Goal: Task Accomplishment & Management: Manage account settings

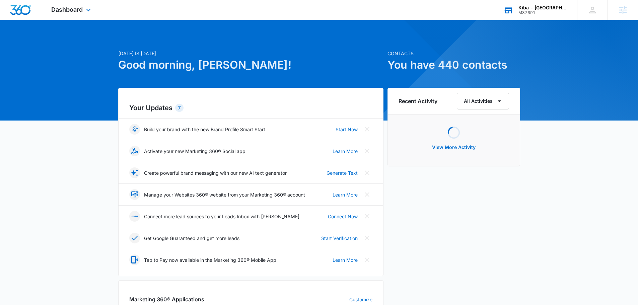
click at [542, 13] on div "M37691" at bounding box center [542, 12] width 49 height 5
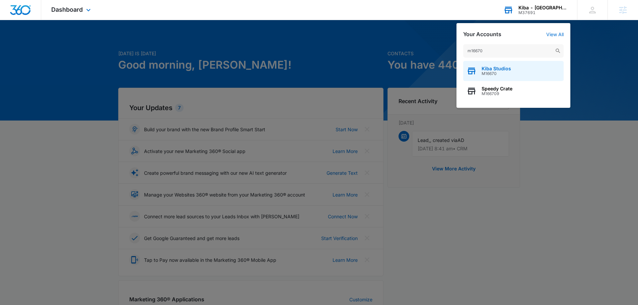
type input "m16670"
click at [492, 72] on span "M16670" at bounding box center [495, 73] width 29 height 5
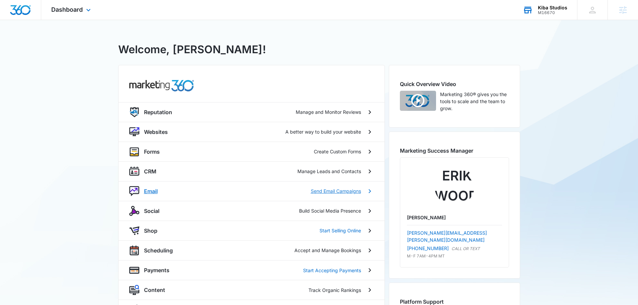
click at [146, 191] on p "Email" at bounding box center [151, 191] width 14 height 8
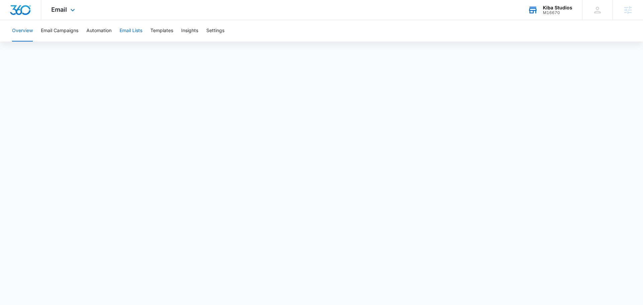
click at [138, 32] on button "Email Lists" at bounding box center [131, 30] width 23 height 21
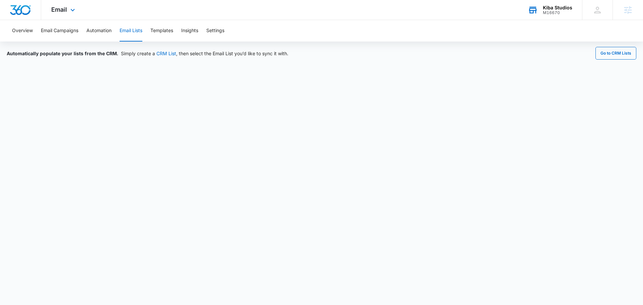
click at [67, 10] on div "Email Apps Reputation Websites Forms CRM Email Social Shop Scheduling Payments …" at bounding box center [64, 10] width 46 height 20
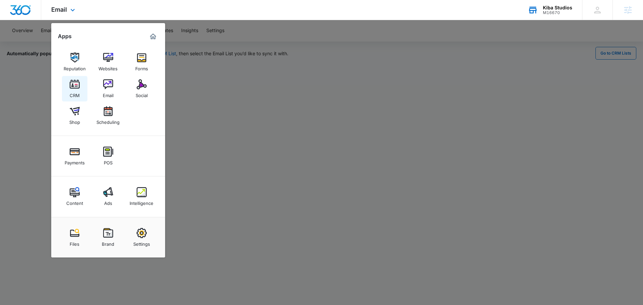
click at [73, 82] on img at bounding box center [75, 84] width 10 height 10
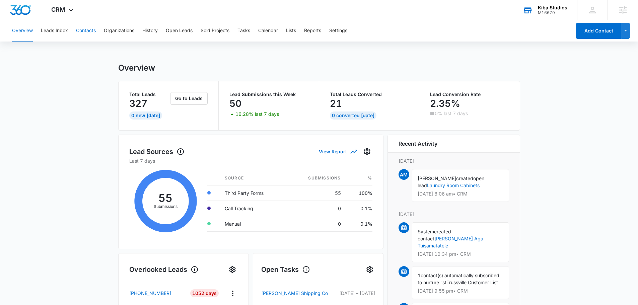
click at [86, 32] on button "Contacts" at bounding box center [86, 30] width 20 height 21
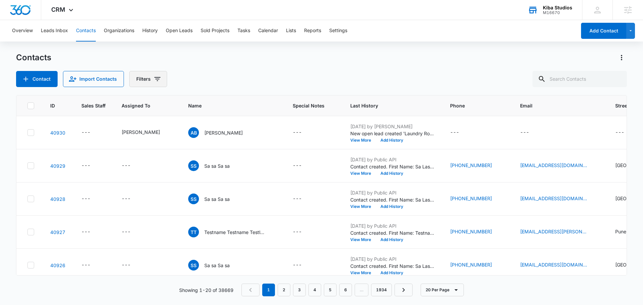
click at [156, 75] on icon "Filters" at bounding box center [157, 79] width 8 height 8
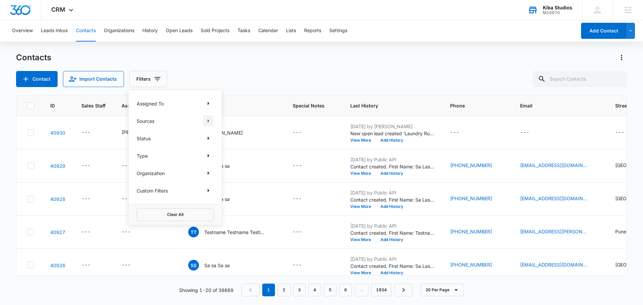
click at [209, 121] on icon "Show Sources filters" at bounding box center [209, 120] width 2 height 3
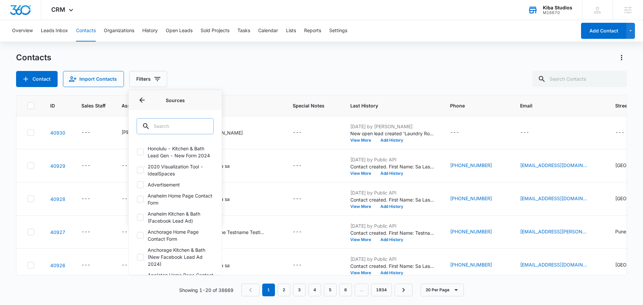
click at [163, 132] on input "text" at bounding box center [175, 126] width 77 height 16
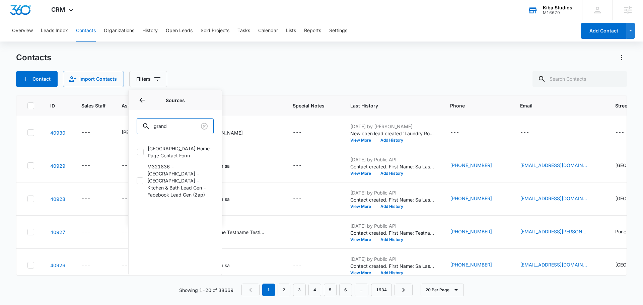
type input "grand"
drag, startPoint x: 143, startPoint y: 156, endPoint x: 144, endPoint y: 169, distance: 13.1
click at [144, 156] on label "Grand Junction Home Page Contact Form" at bounding box center [175, 152] width 77 height 14
click at [137, 152] on input "Grand Junction Home Page Contact Form" at bounding box center [137, 152] width 0 height 0
checkbox input "true"
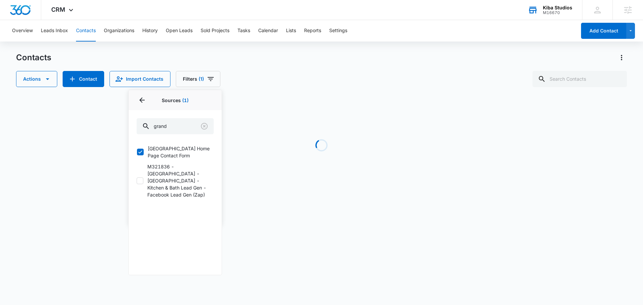
click at [139, 178] on icon at bounding box center [140, 181] width 6 height 6
click at [137, 180] on input "M321836 - Kiba - Grand Junction - Kitchen & Bath Lead Gen - Facebook Lead Gen (…" at bounding box center [137, 180] width 0 height 0
checkbox input "true"
click at [294, 79] on div "Actions Contact Import Contacts Filters (2) Assigned To Sources 2 Sources (2) g…" at bounding box center [321, 79] width 611 height 16
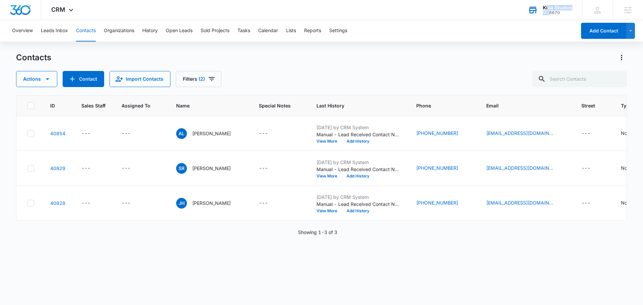
click at [549, 10] on div "Kiba Studios M16670" at bounding box center [557, 10] width 29 height 10
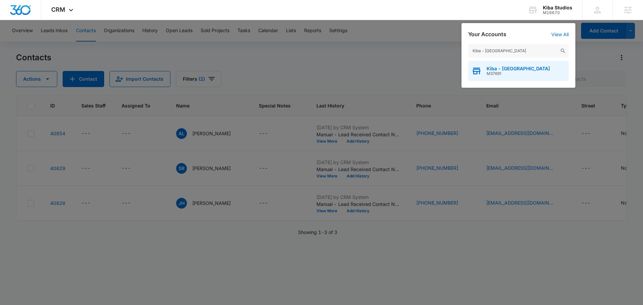
type input "Kiba - Atlanta"
click at [498, 69] on span "Kiba - Atlanta" at bounding box center [517, 68] width 63 height 5
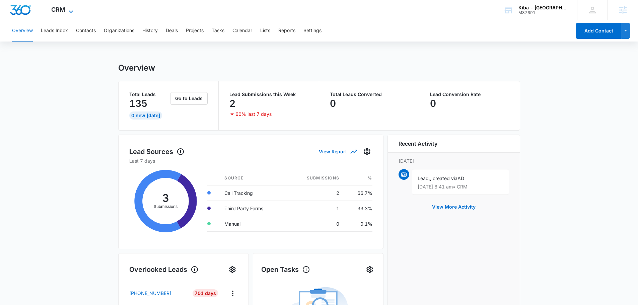
click at [64, 10] on span "CRM" at bounding box center [58, 9] width 14 height 7
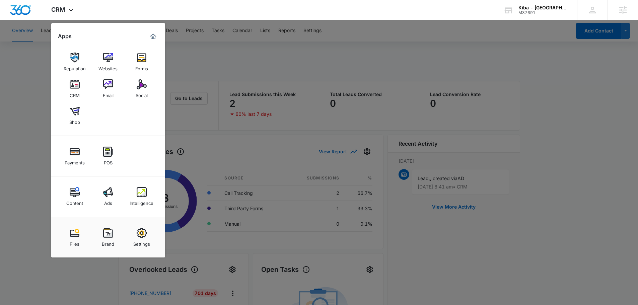
click at [106, 86] on img at bounding box center [108, 84] width 10 height 10
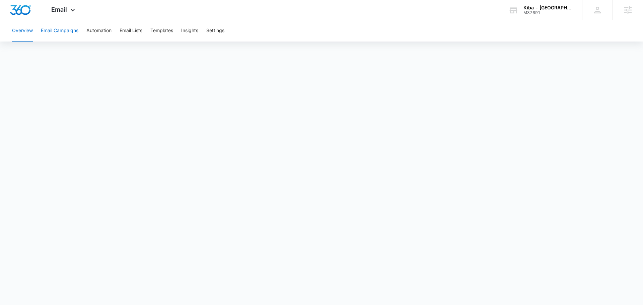
click at [59, 33] on button "Email Campaigns" at bounding box center [59, 30] width 37 height 21
click at [555, 10] on div "M37691" at bounding box center [547, 12] width 49 height 5
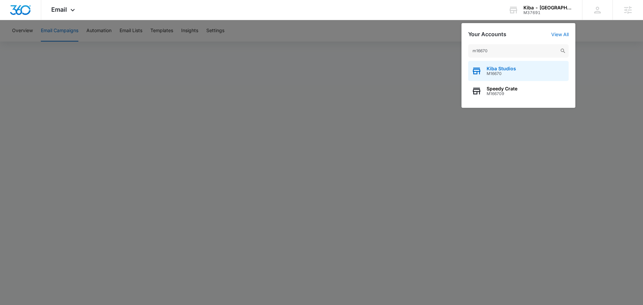
type input "m16670"
click at [494, 72] on span "M16670" at bounding box center [500, 73] width 29 height 5
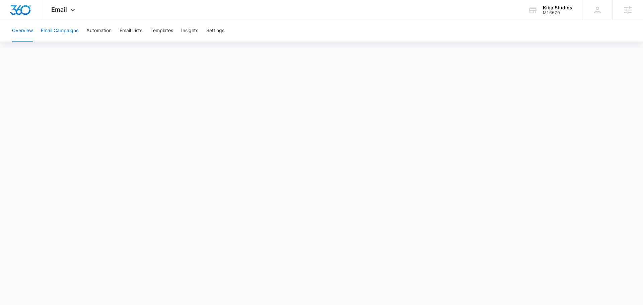
click at [55, 30] on button "Email Campaigns" at bounding box center [59, 30] width 37 height 21
click at [126, 30] on button "Email Lists" at bounding box center [131, 30] width 23 height 21
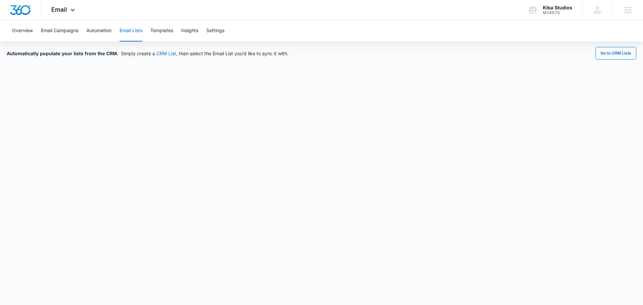
click at [539, 31] on div "Overview Email Campaigns Automation Email Lists Templates Insights Settings" at bounding box center [321, 30] width 627 height 21
click at [549, 14] on div "M16670" at bounding box center [557, 12] width 29 height 5
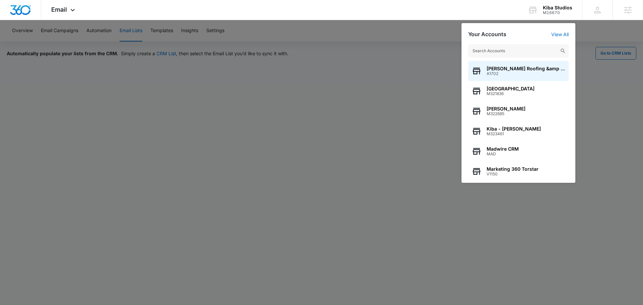
type input "m"
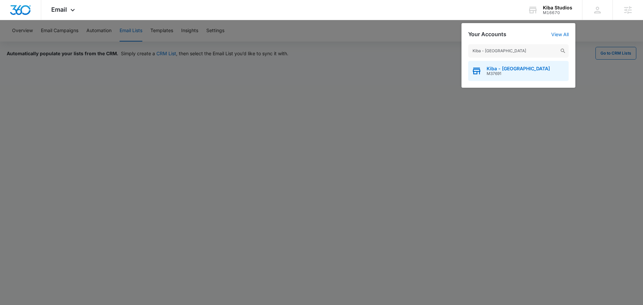
type input "Kiba - Atlanta"
drag, startPoint x: 528, startPoint y: 72, endPoint x: 522, endPoint y: 78, distance: 8.5
click at [522, 78] on div "Kiba - Atlanta M37691" at bounding box center [518, 71] width 100 height 20
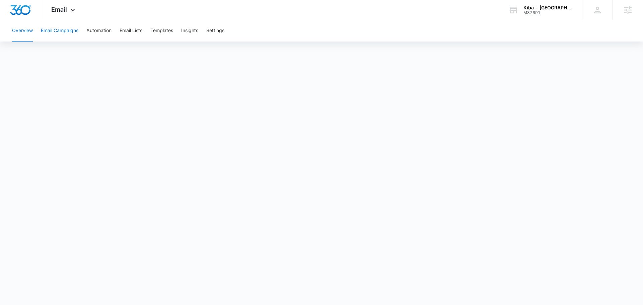
click at [52, 34] on button "Email Campaigns" at bounding box center [59, 30] width 37 height 21
click at [137, 32] on button "Email Lists" at bounding box center [131, 30] width 23 height 21
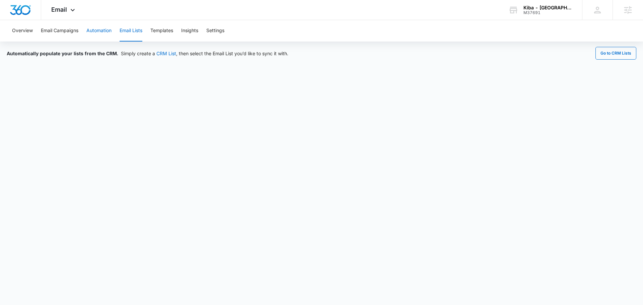
click at [87, 33] on div "Overview Email Campaigns Automation Email Lists Templates Insights Settings" at bounding box center [321, 30] width 627 height 21
click at [91, 33] on button "Automation" at bounding box center [98, 30] width 25 height 21
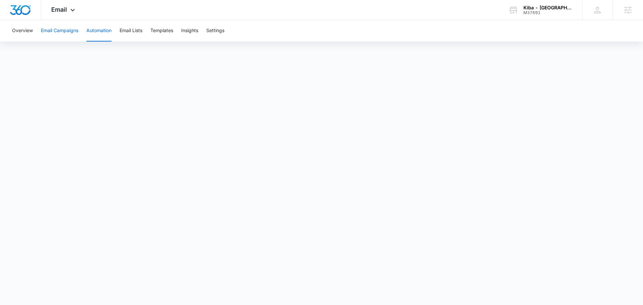
click at [74, 33] on button "Email Campaigns" at bounding box center [59, 30] width 37 height 21
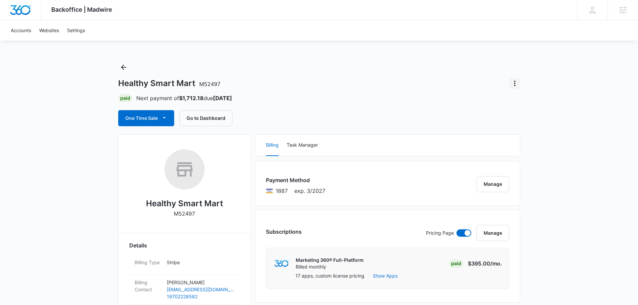
click at [513, 82] on icon "Actions" at bounding box center [515, 83] width 8 height 8
drag, startPoint x: 407, startPoint y: 83, endPoint x: 430, endPoint y: 76, distance: 23.9
click at [417, 79] on div "Healthy Smart Mart M52497 Close Account" at bounding box center [319, 83] width 402 height 11
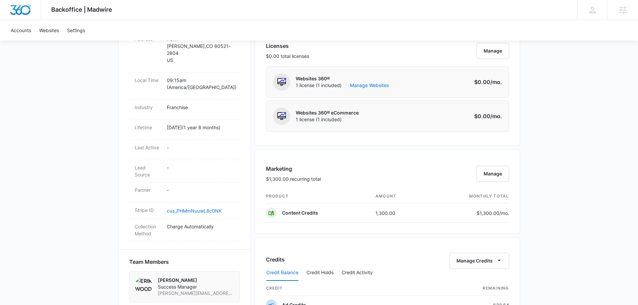
scroll to position [301, 0]
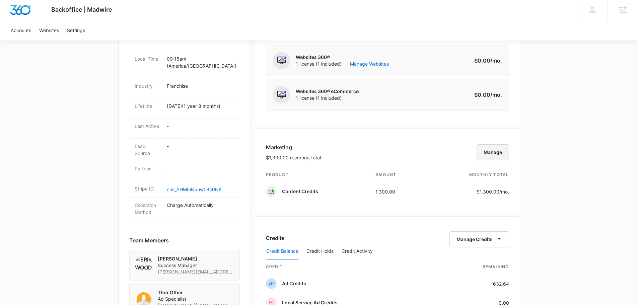
click at [498, 154] on button "Manage" at bounding box center [492, 152] width 32 height 16
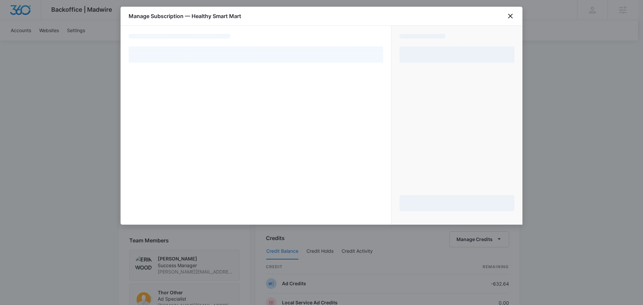
select select "pm_1PEftBA4n8RTgNjUQditZtVg"
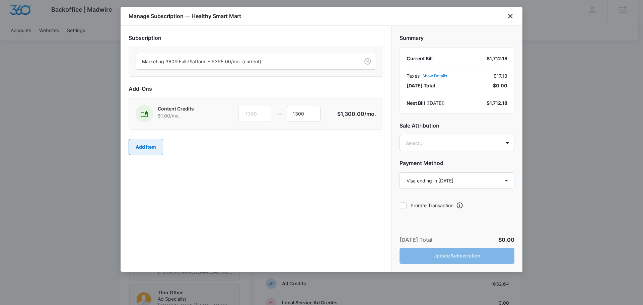
click at [149, 149] on button "Add Item" at bounding box center [146, 147] width 34 height 16
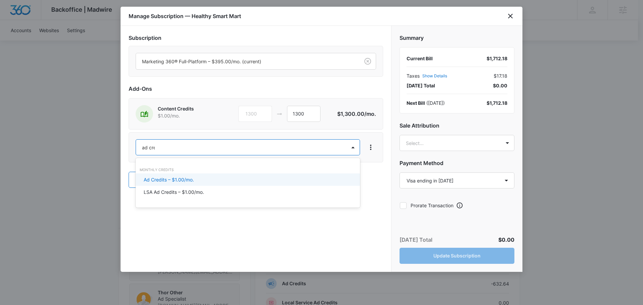
type input "ad cred"
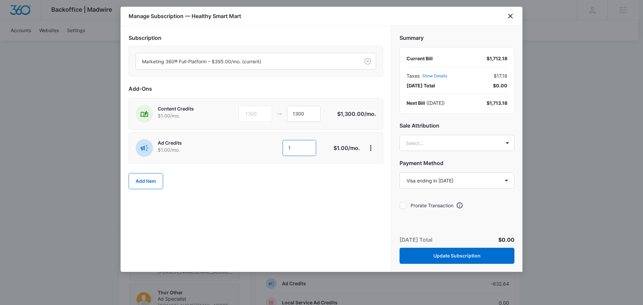
drag, startPoint x: 295, startPoint y: 151, endPoint x: 280, endPoint y: 149, distance: 14.6
click at [283, 149] on input "1" at bounding box center [299, 148] width 33 height 16
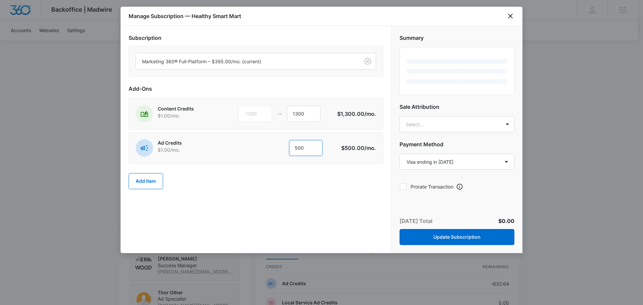
type input "500"
click at [217, 186] on div "Add Item" at bounding box center [256, 180] width 254 height 29
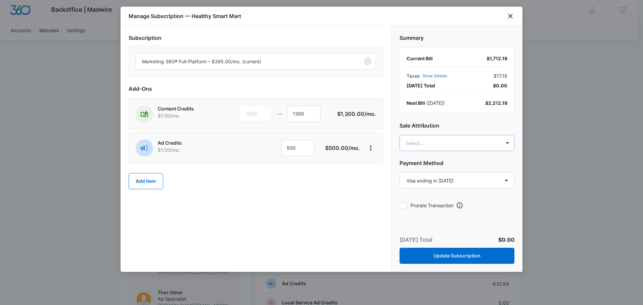
click at [423, 144] on body "Backoffice | Madwire Apps Settings EW [PERSON_NAME] [PERSON_NAME][EMAIL_ADDRESS…" at bounding box center [321, 150] width 643 height 902
type input "[PERSON_NAME]"
click at [461, 170] on p "[PERSON_NAME][EMAIL_ADDRESS][PERSON_NAME][DOMAIN_NAME]" at bounding box center [455, 177] width 97 height 14
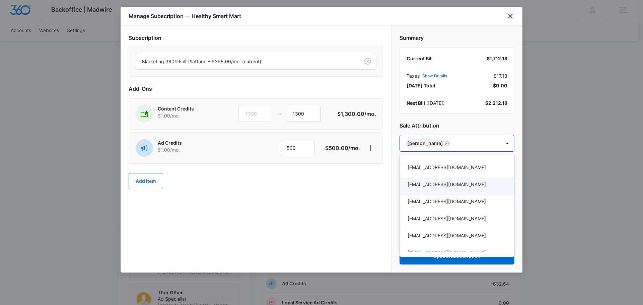
click at [343, 186] on div at bounding box center [321, 152] width 643 height 305
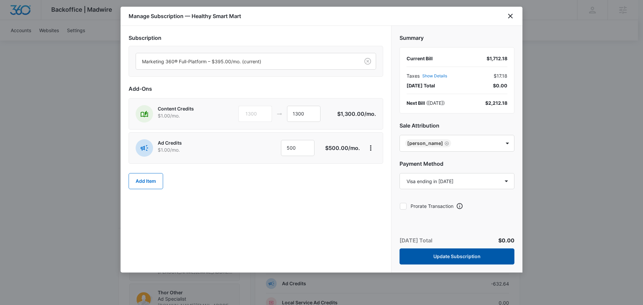
click at [439, 257] on button "Update Subscription" at bounding box center [456, 256] width 115 height 16
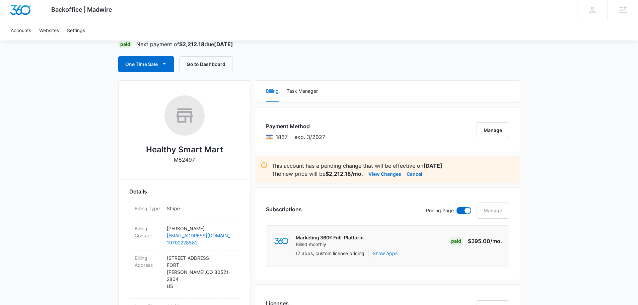
scroll to position [33, 0]
